Goal: Check status

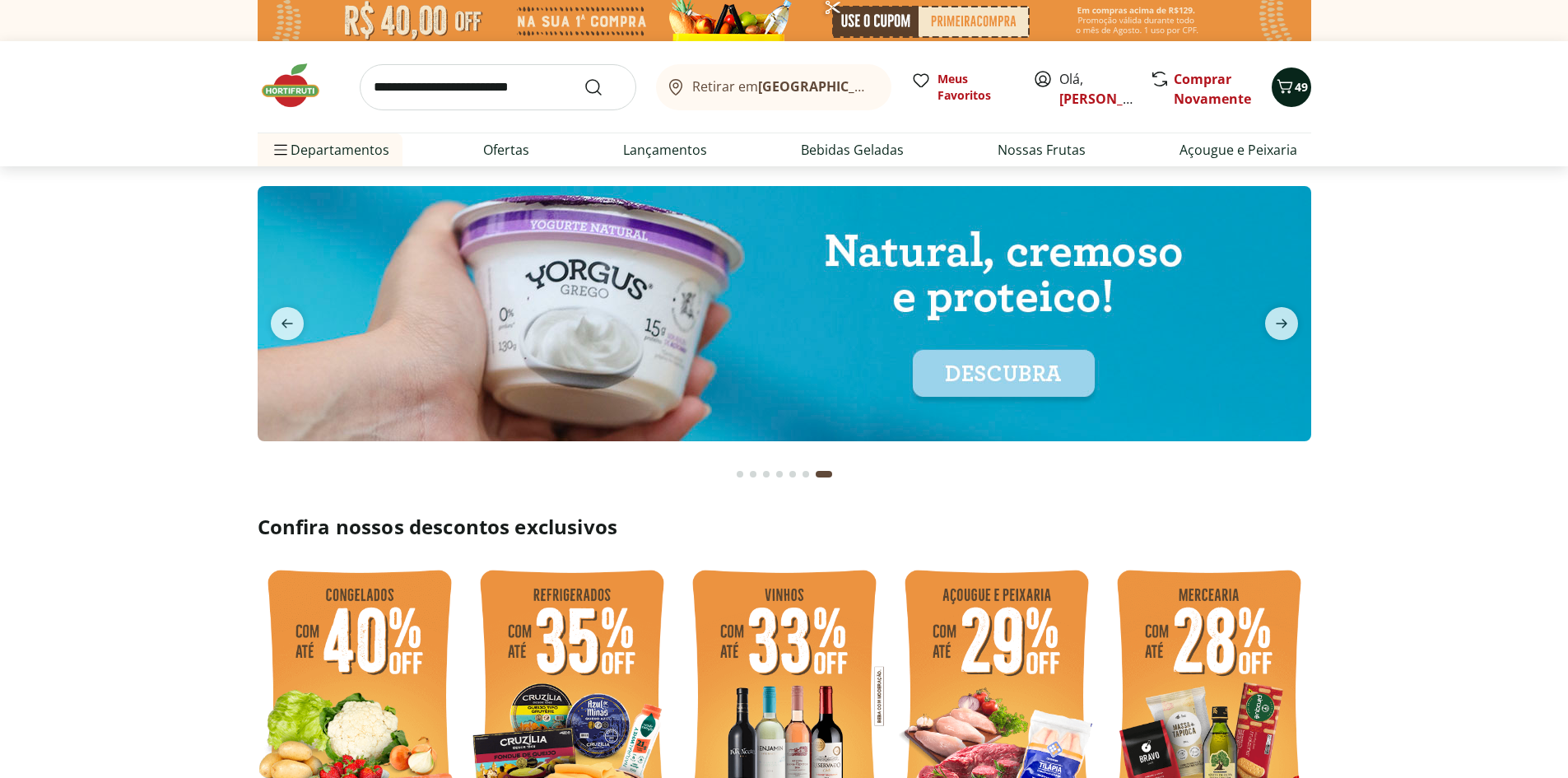
click at [1294, 88] on span "49" at bounding box center [1300, 86] width 13 height 15
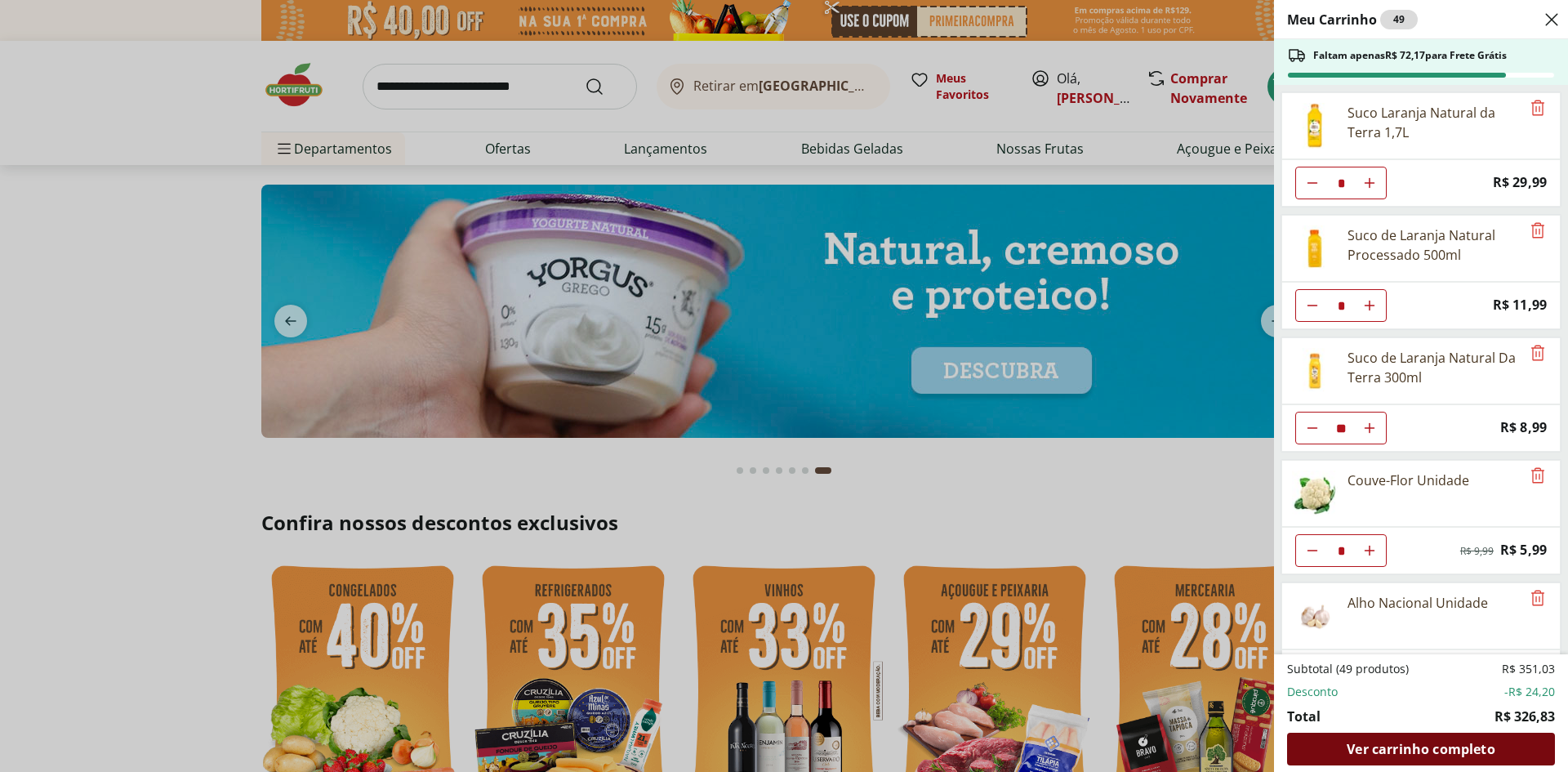
click at [1416, 755] on span "Ver carrinho completo" at bounding box center [1421, 749] width 148 height 13
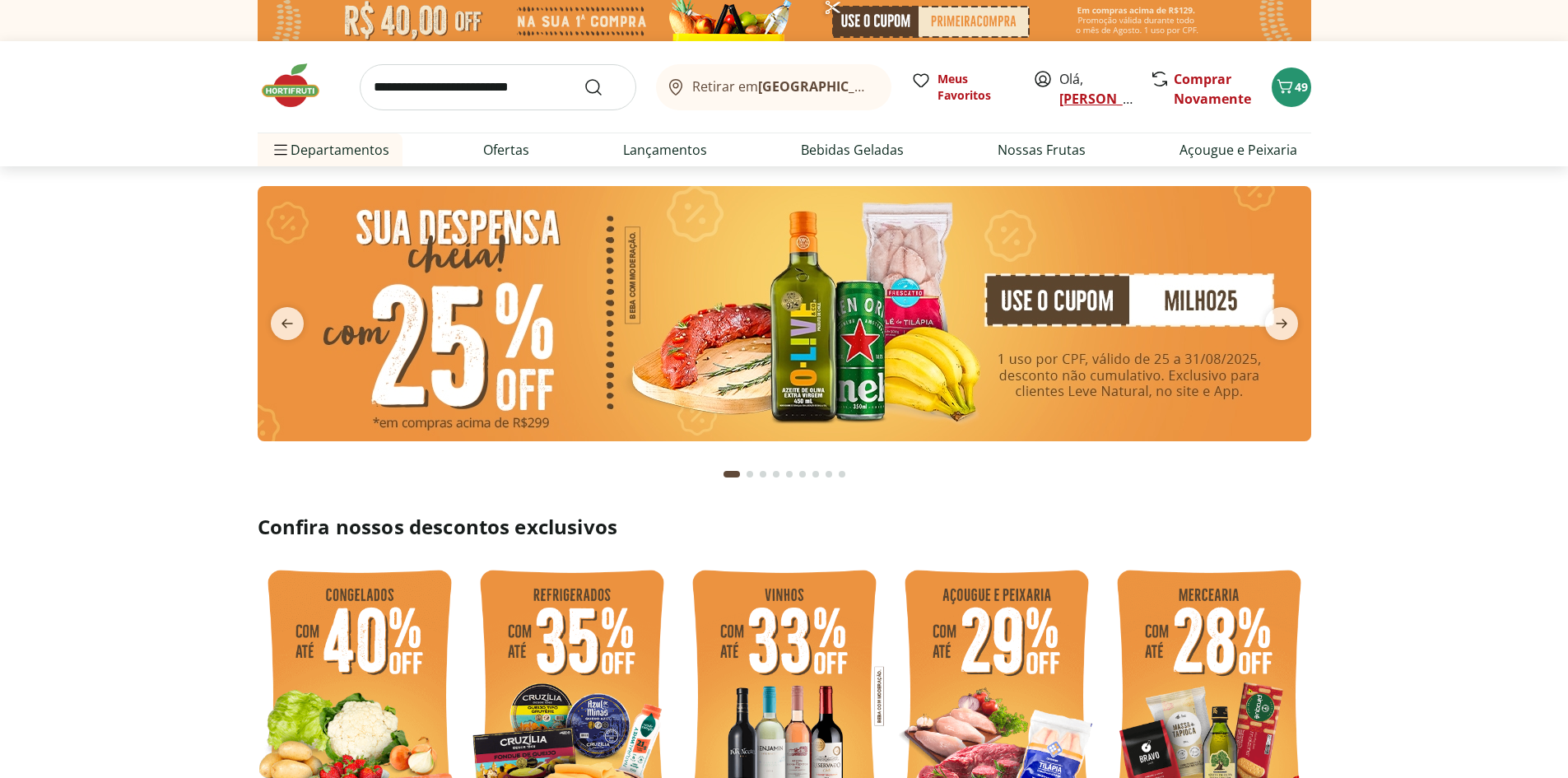
click at [1082, 100] on link "[PERSON_NAME]" at bounding box center [1113, 99] width 107 height 18
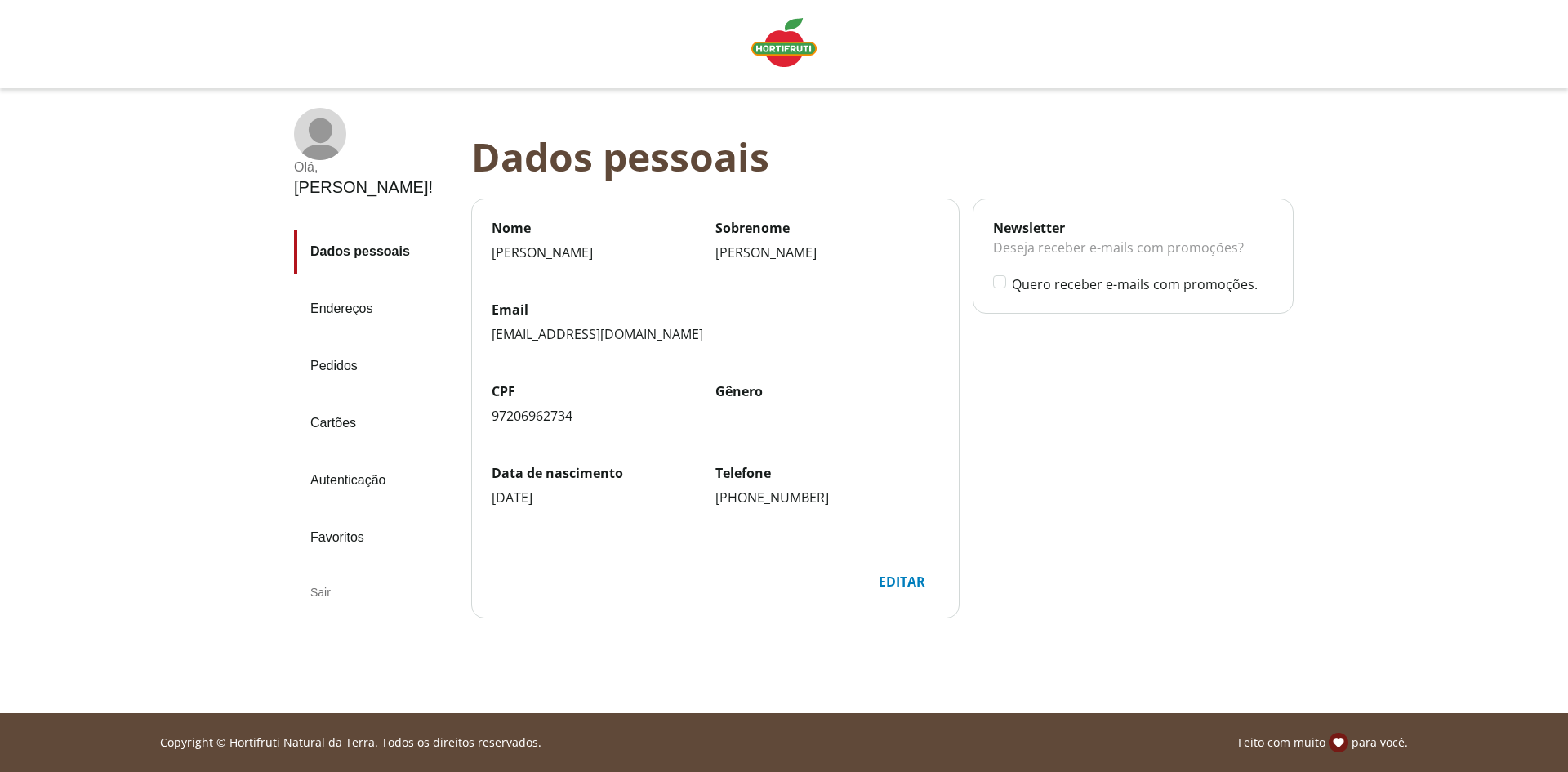
click at [330, 344] on link "Pedidos" at bounding box center [377, 366] width 164 height 44
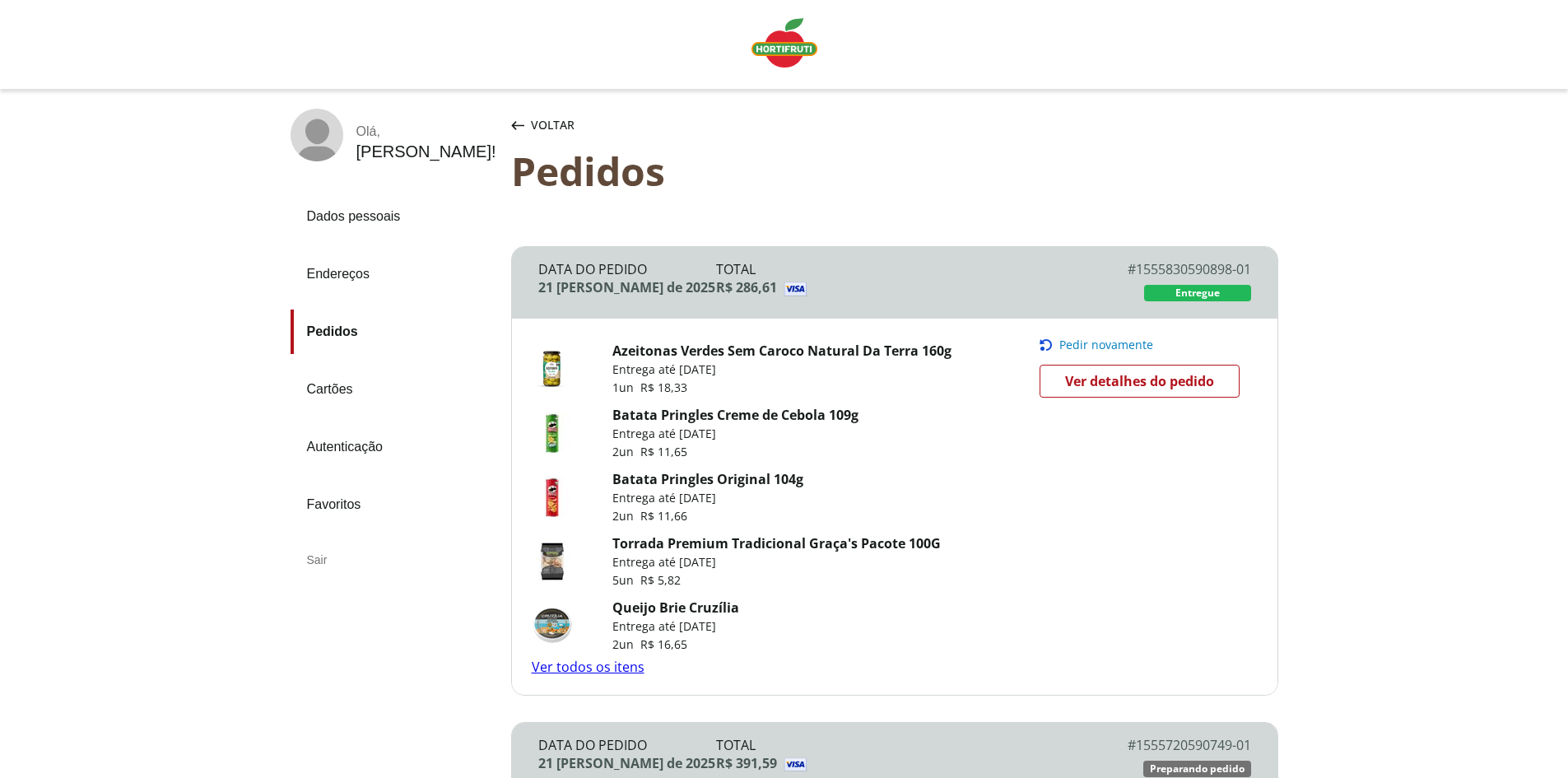
click at [348, 324] on link "Pedidos" at bounding box center [394, 331] width 207 height 45
click at [589, 666] on link "Ver todos os itens" at bounding box center [588, 667] width 113 height 18
